Goal: Navigation & Orientation: Find specific page/section

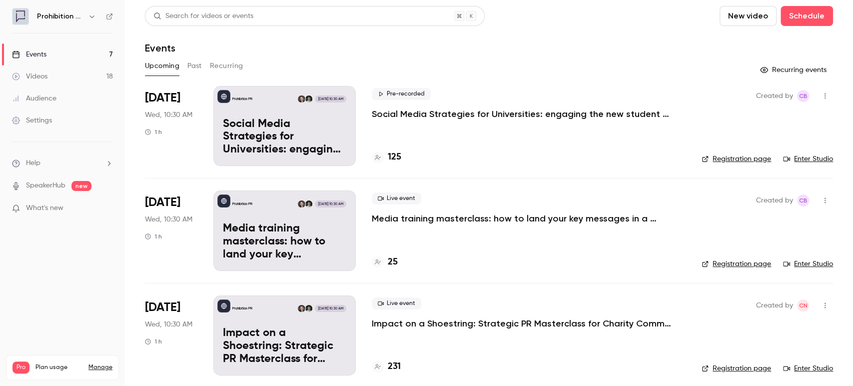
click at [86, 214] on li "What's new" at bounding box center [62, 209] width 101 height 12
click at [84, 208] on p "What's new" at bounding box center [54, 208] width 85 height 10
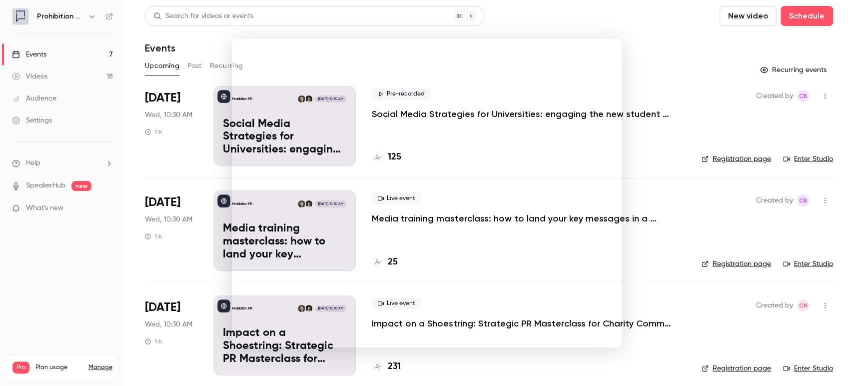
click at [651, 66] on div at bounding box center [426, 193] width 853 height 386
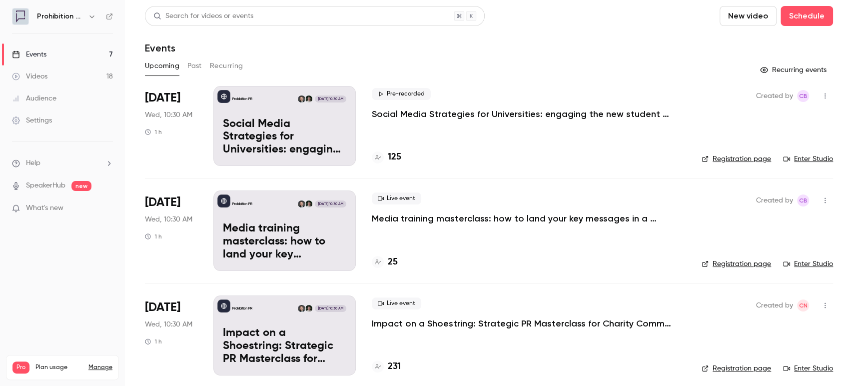
click at [46, 163] on li "Help" at bounding box center [62, 163] width 101 height 10
click at [51, 121] on div at bounding box center [426, 193] width 853 height 386
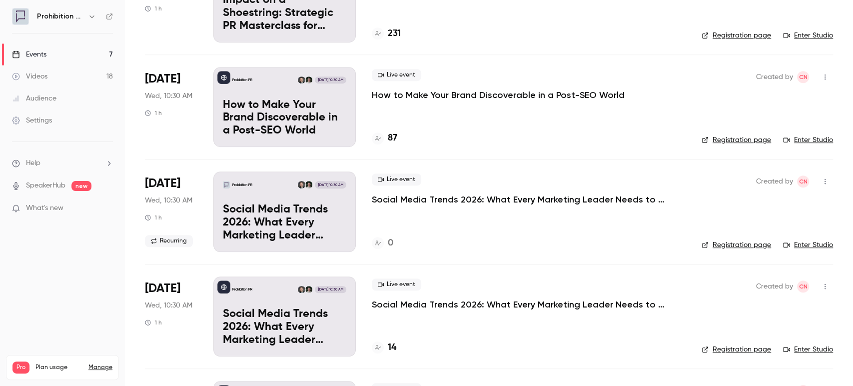
scroll to position [425, 0]
